Goal: Information Seeking & Learning: Understand process/instructions

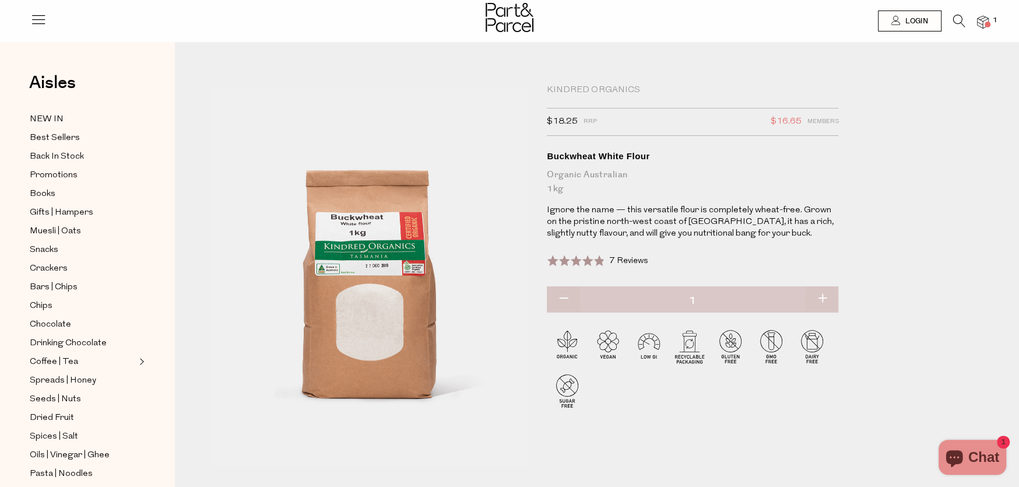
click at [581, 255] on span at bounding box center [575, 261] width 57 height 12
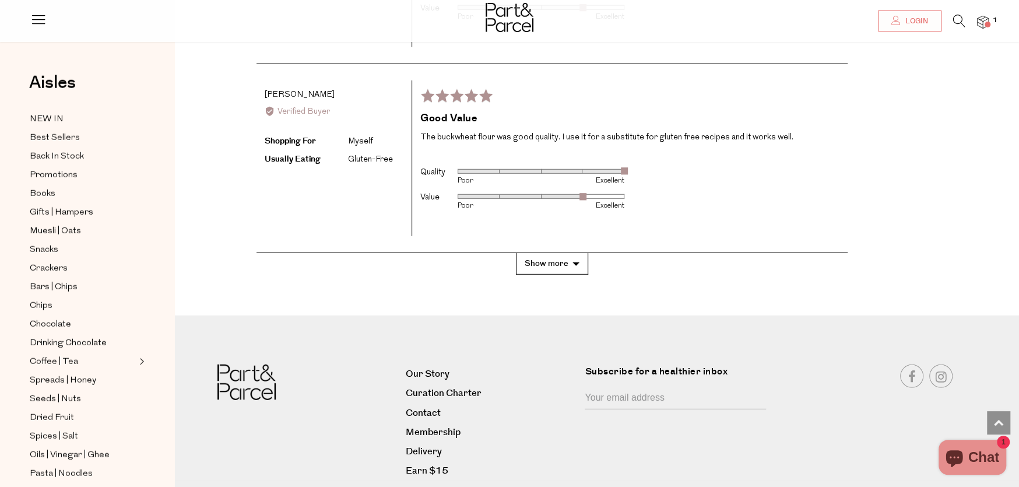
scroll to position [2470, 0]
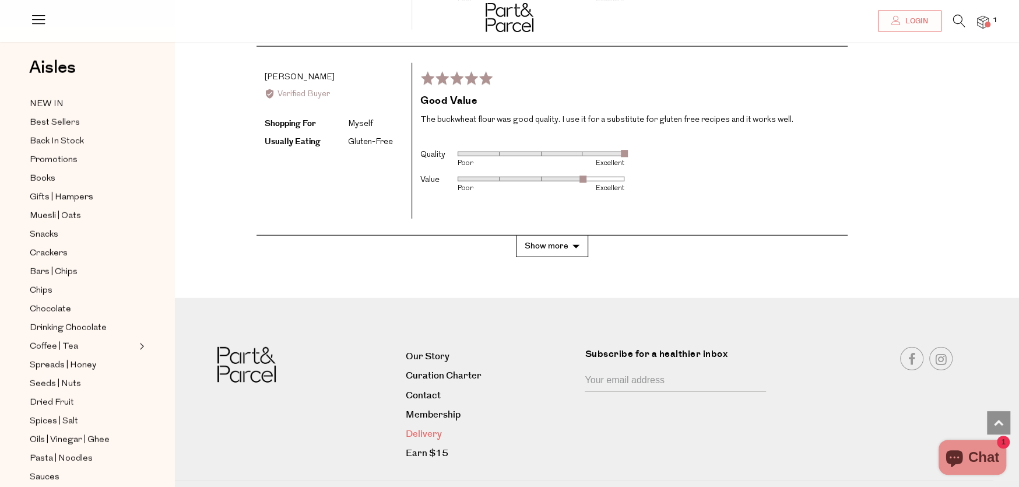
click at [429, 427] on link "Delivery" at bounding box center [491, 434] width 171 height 16
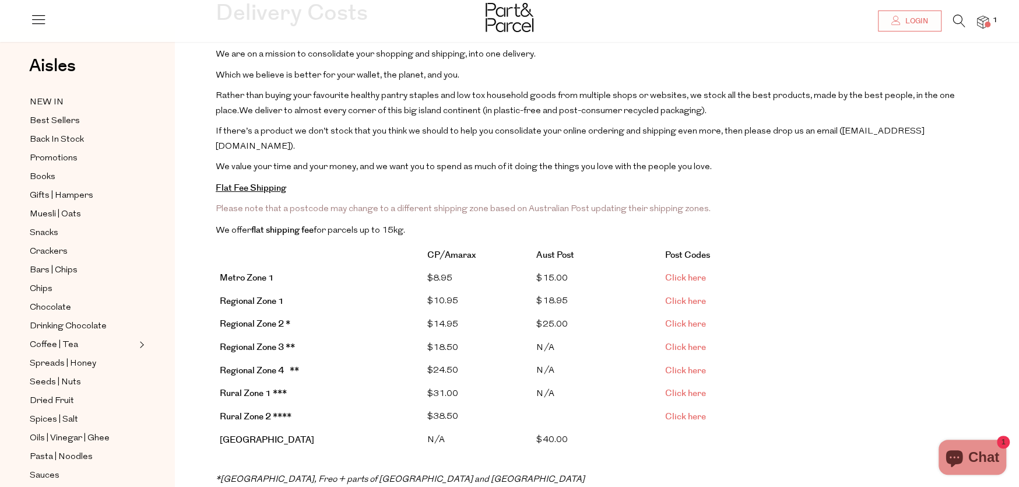
scroll to position [117, 0]
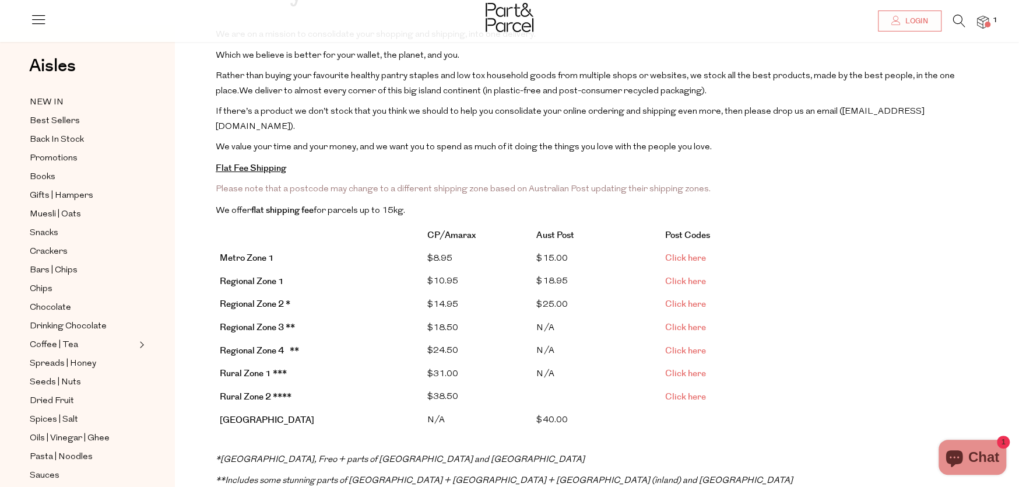
click at [680, 252] on link "Click here" at bounding box center [685, 258] width 41 height 12
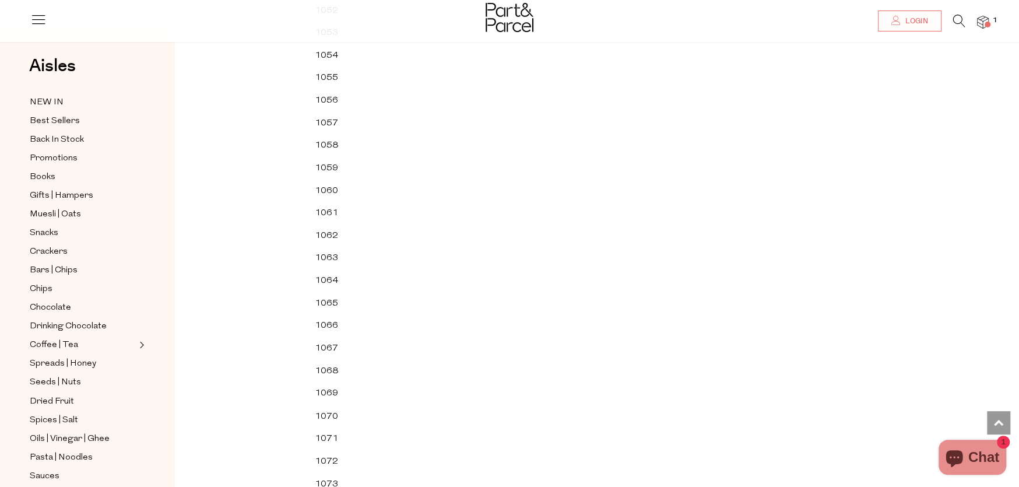
scroll to position [1341, 0]
